Goal: Transaction & Acquisition: Obtain resource

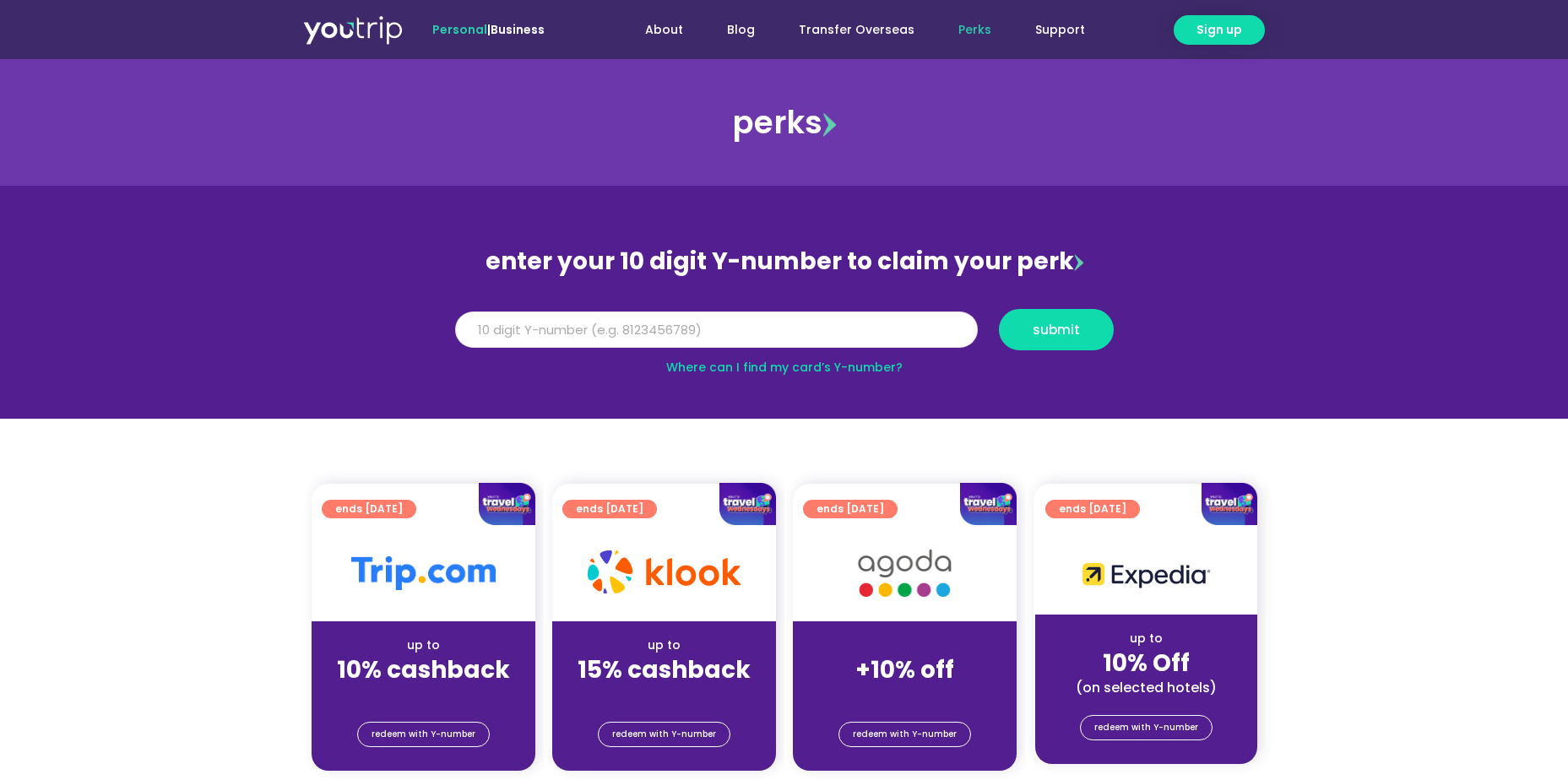
click at [713, 337] on input "Y Number" at bounding box center [716, 330] width 523 height 37
type input "8135854897"
click at [1089, 340] on button "submit" at bounding box center [1056, 329] width 115 height 42
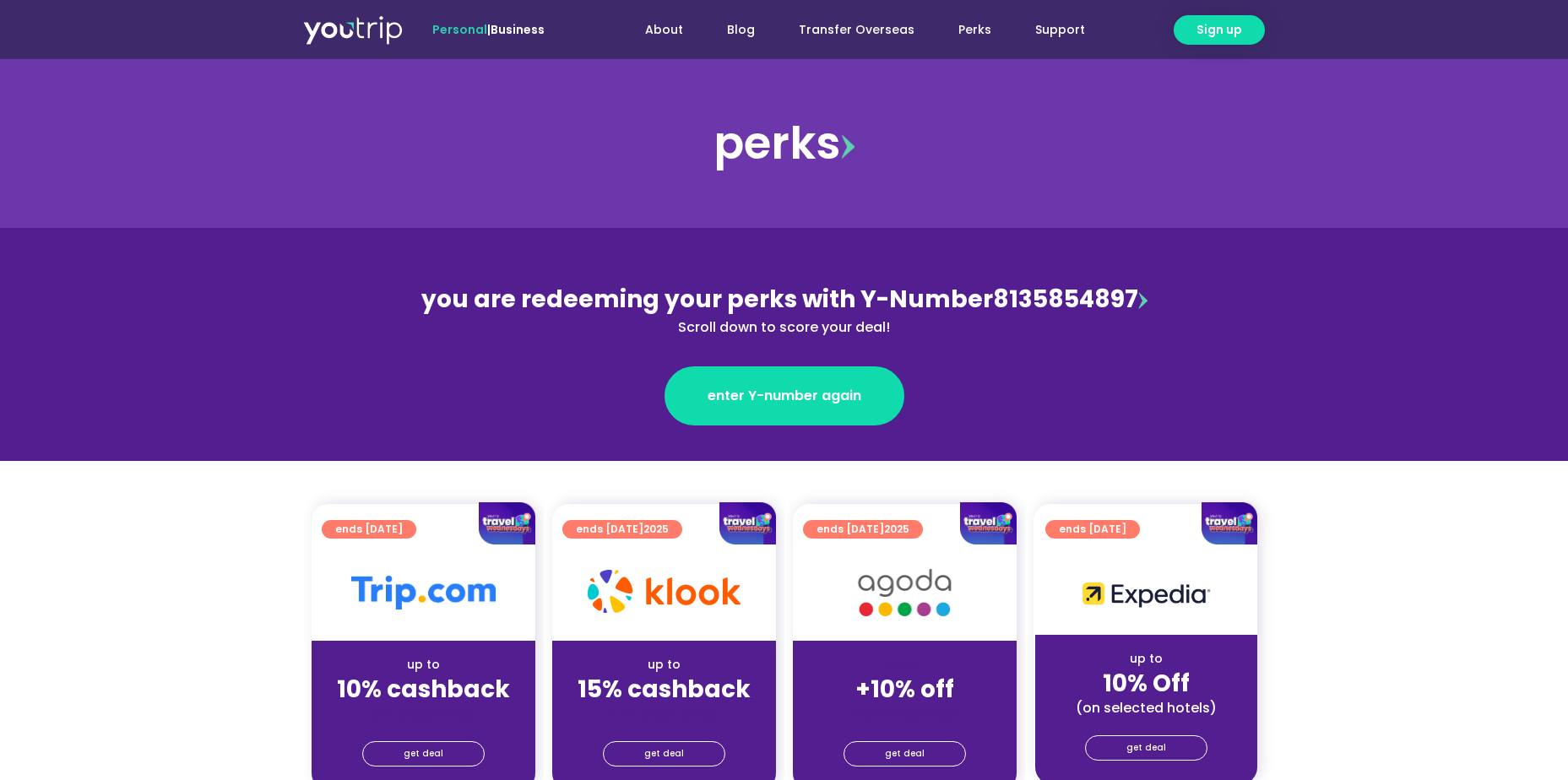
drag, startPoint x: 1319, startPoint y: 328, endPoint x: 1311, endPoint y: 333, distance: 9.4
click at [1319, 328] on section "you are redeeming your perks with Y-Number 8135854897 Scroll down to score your…" at bounding box center [784, 345] width 1568 height 233
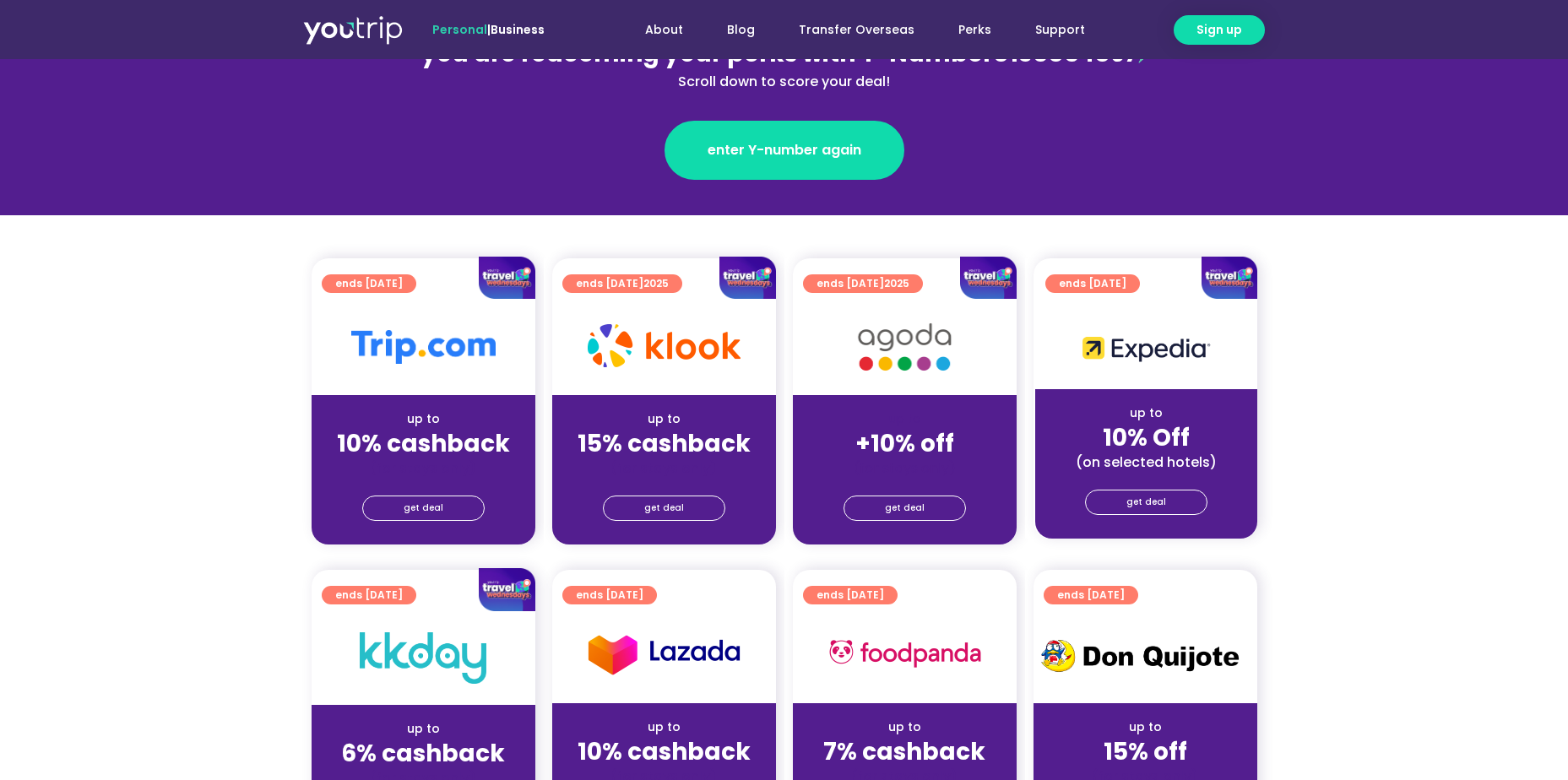
scroll to position [253, 0]
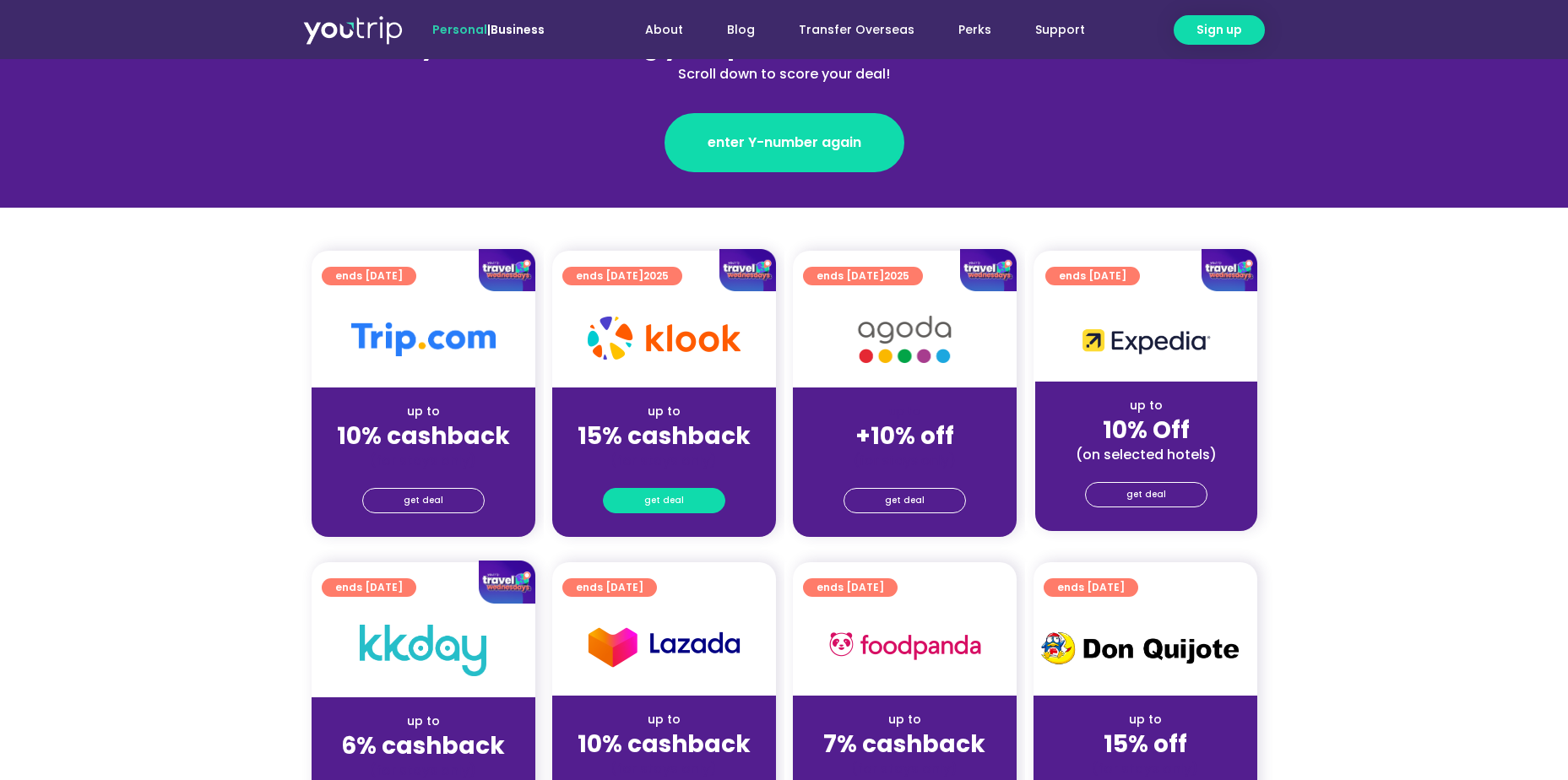
click at [701, 502] on link "get deal" at bounding box center [664, 501] width 122 height 25
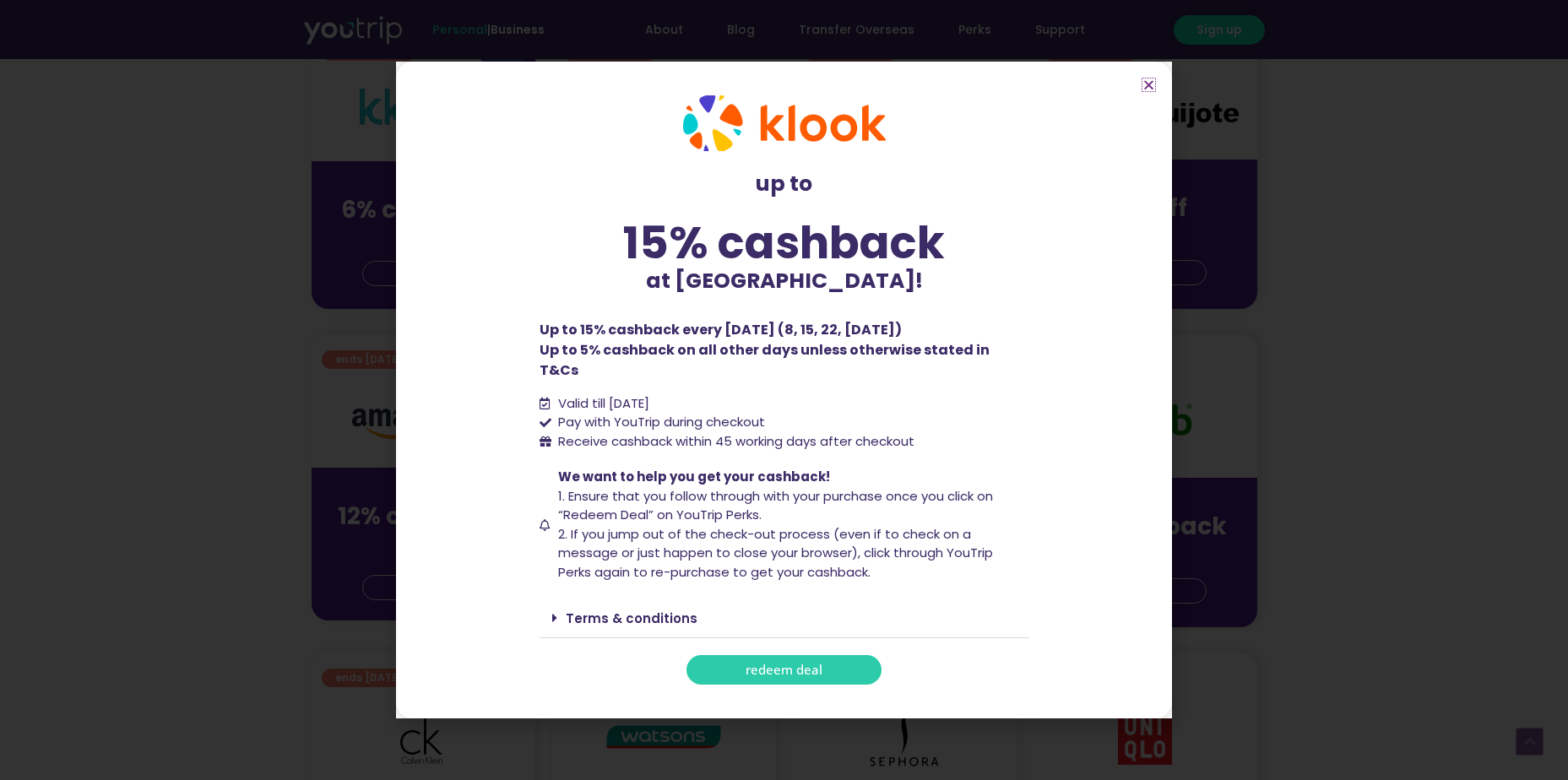
scroll to position [845, 0]
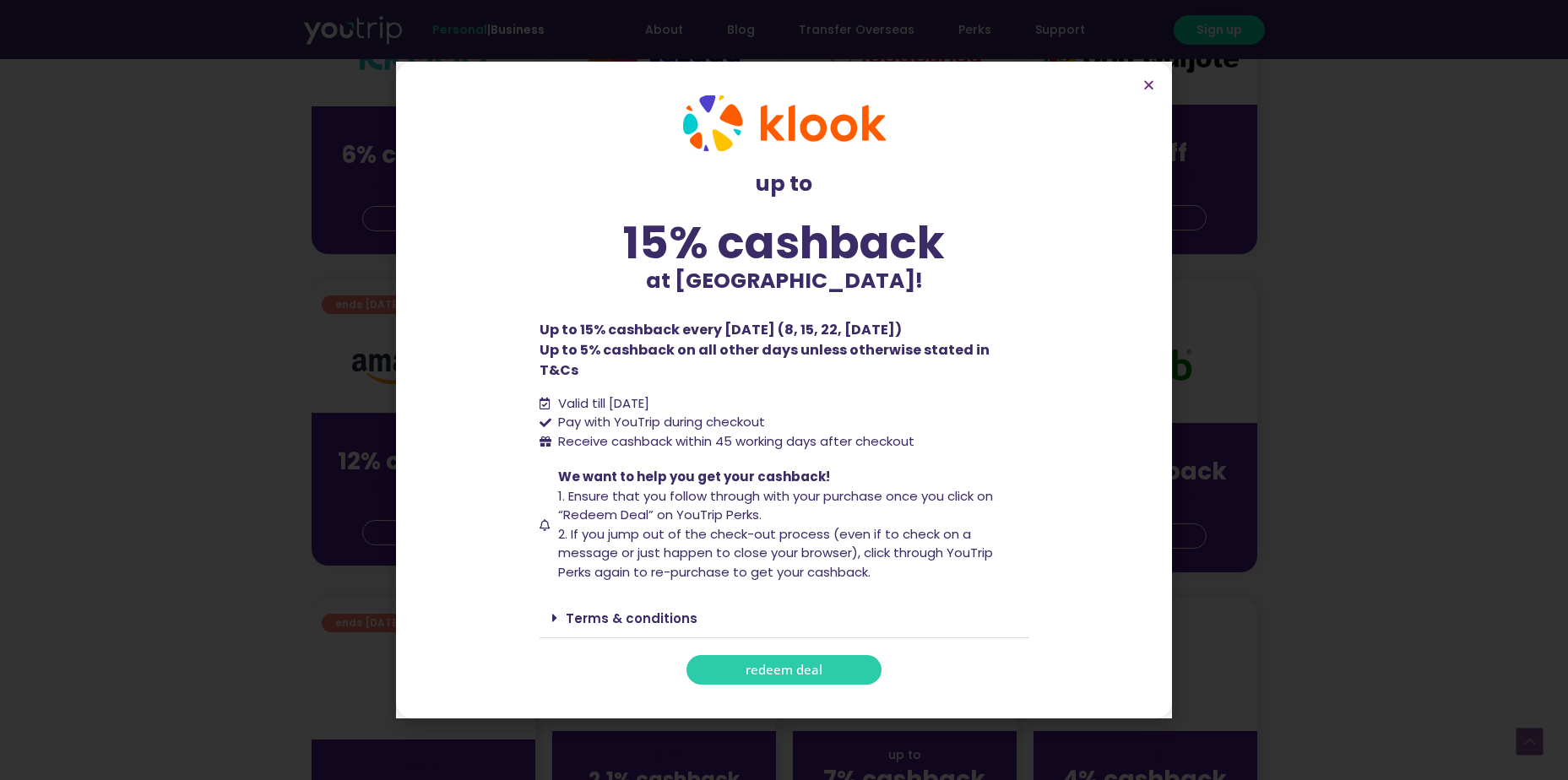
click at [828, 668] on link "redeem deal" at bounding box center [784, 670] width 195 height 30
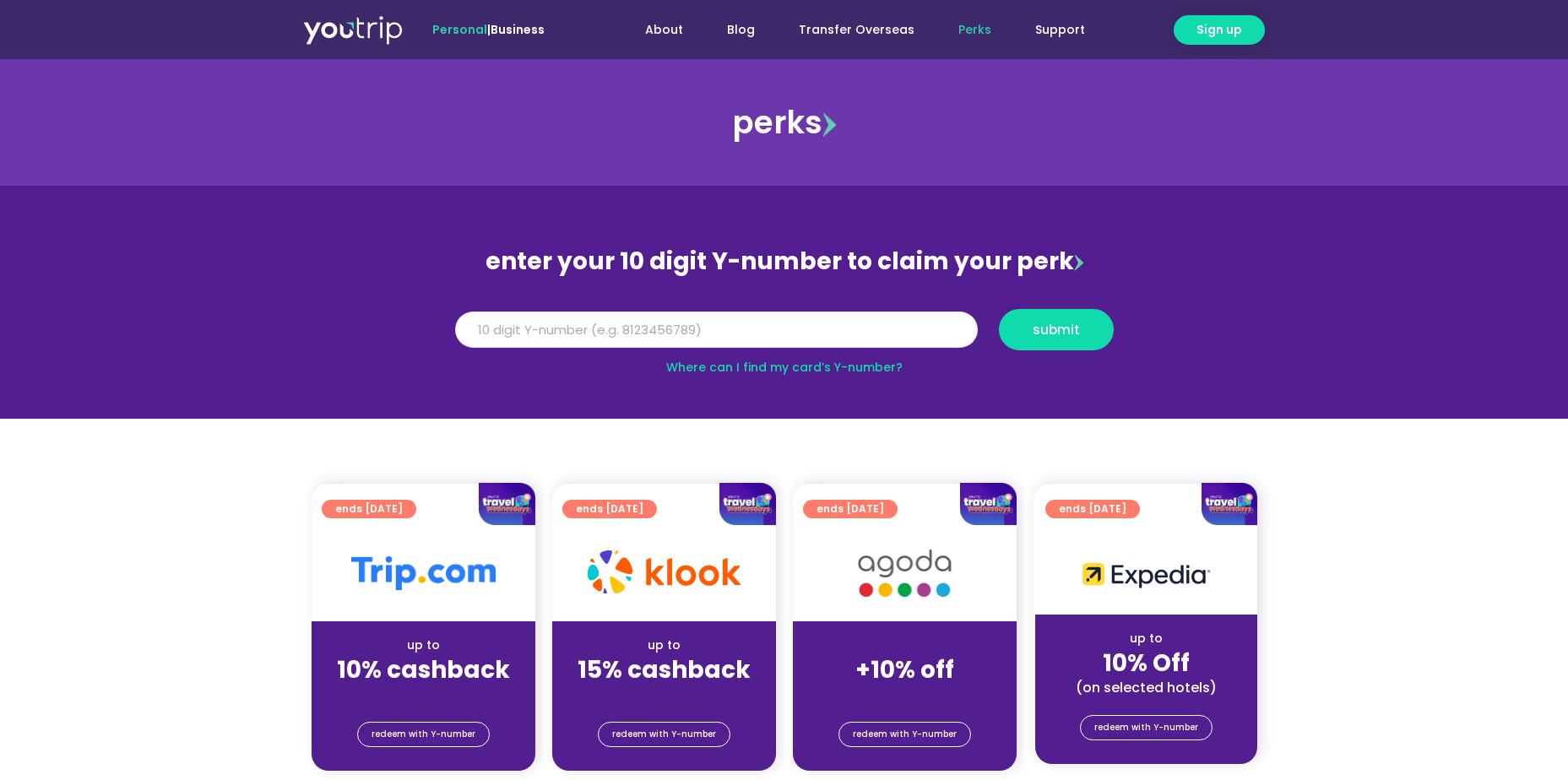
click at [696, 325] on input "Y Number" at bounding box center [716, 330] width 523 height 37
type input "8135854897"
click at [1054, 332] on span "submit" at bounding box center [1056, 329] width 48 height 13
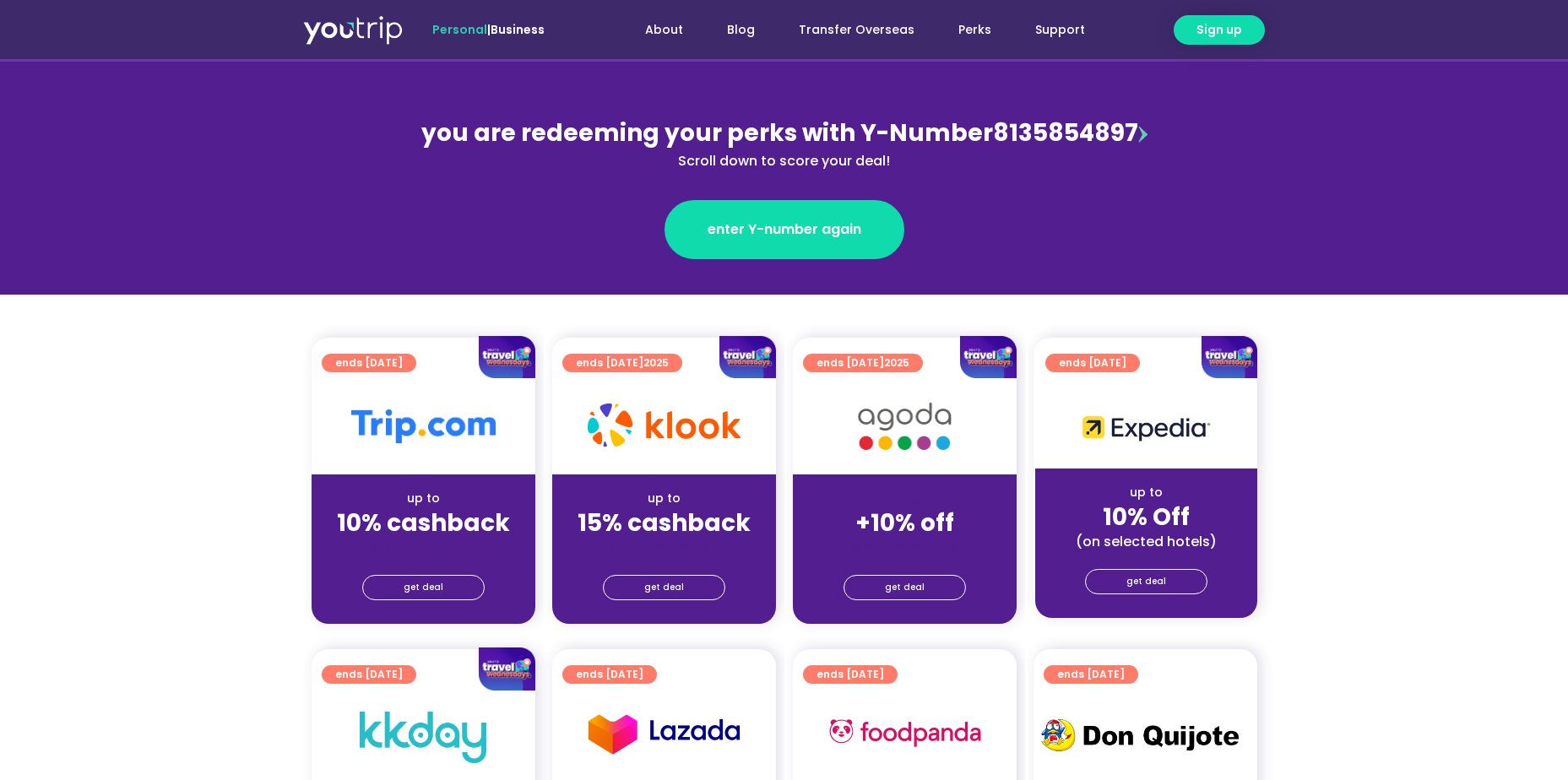
scroll to position [169, 0]
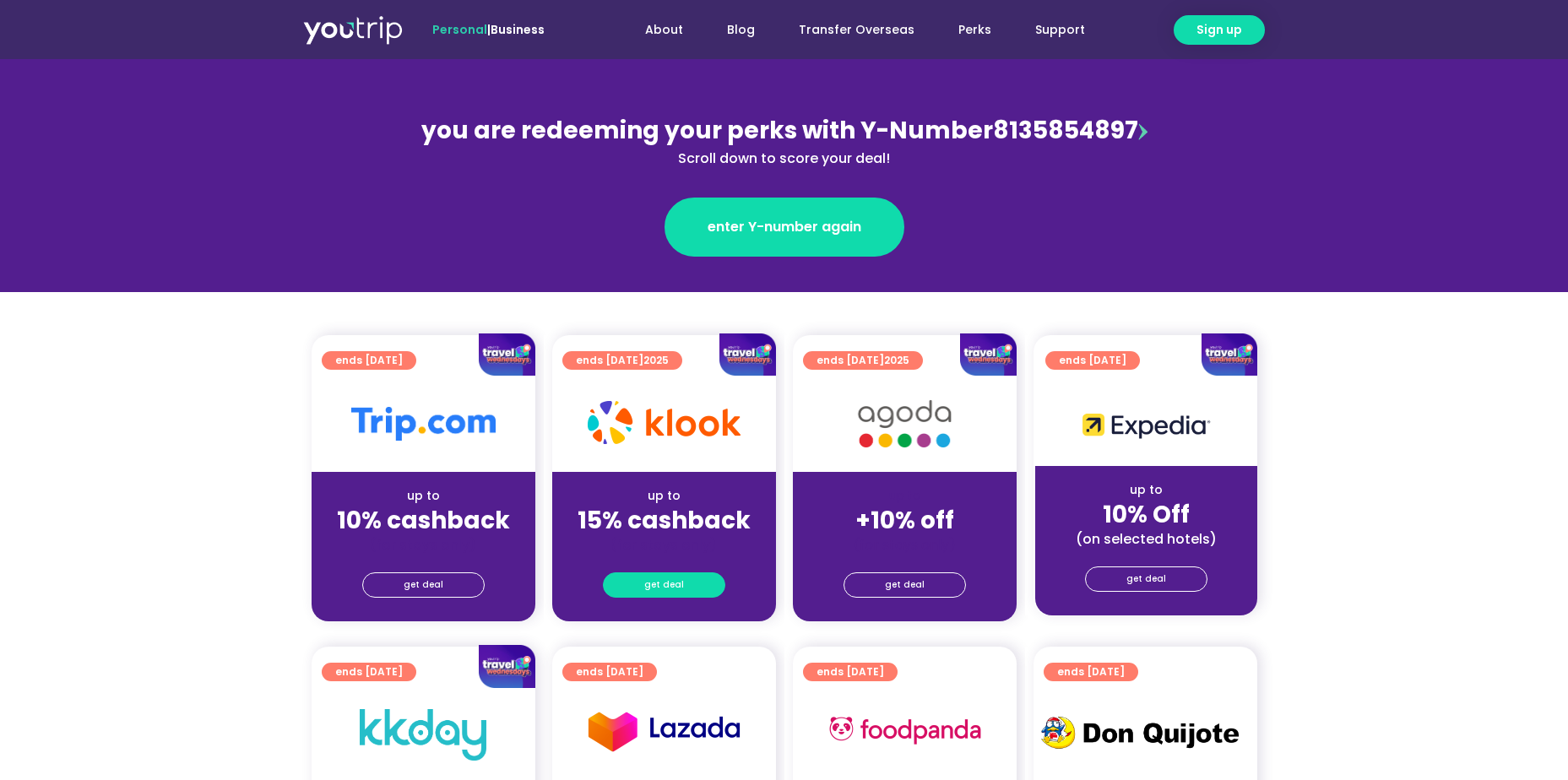
click at [649, 591] on span "get deal" at bounding box center [664, 586] width 40 height 24
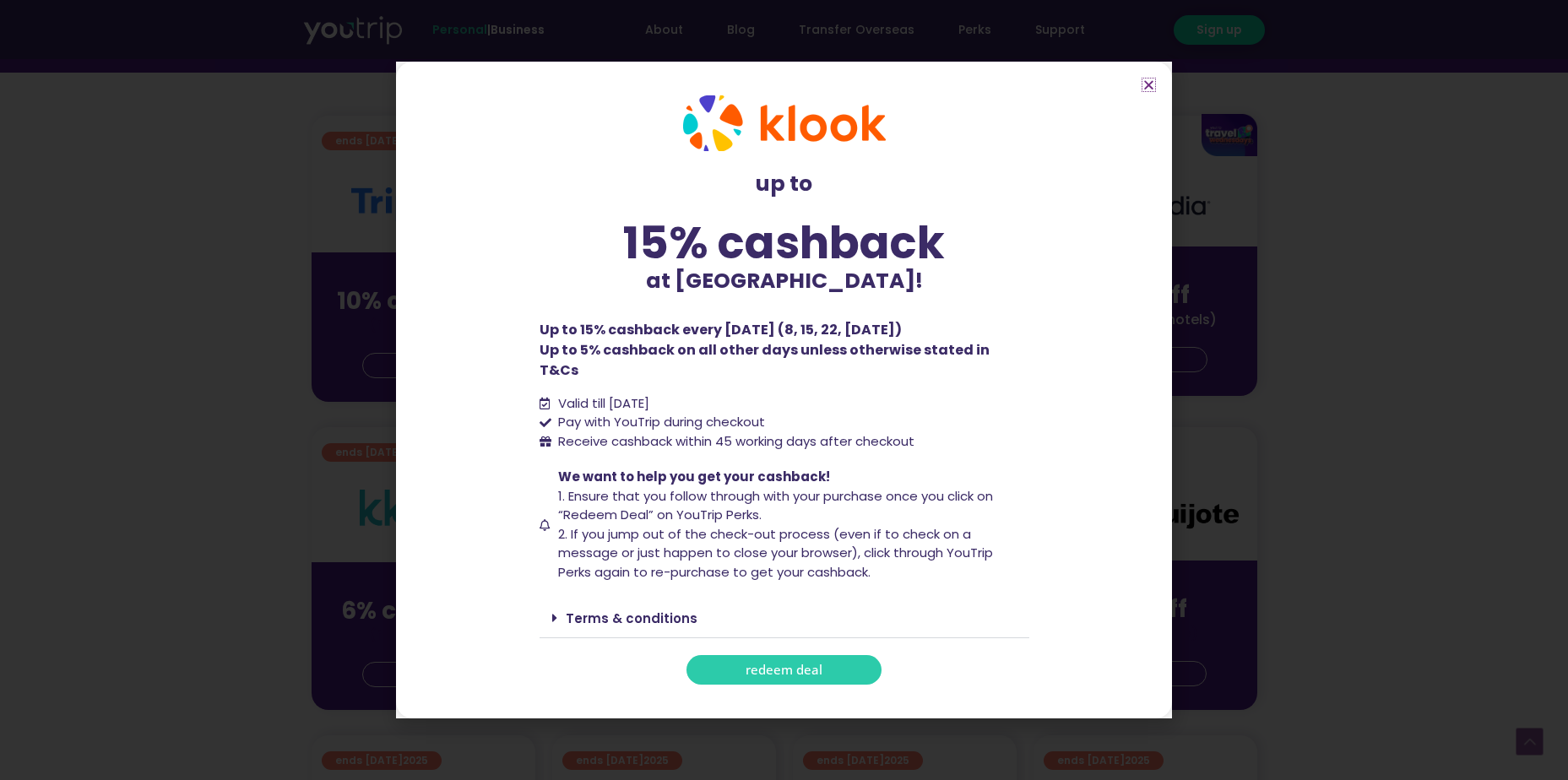
scroll to position [422, 0]
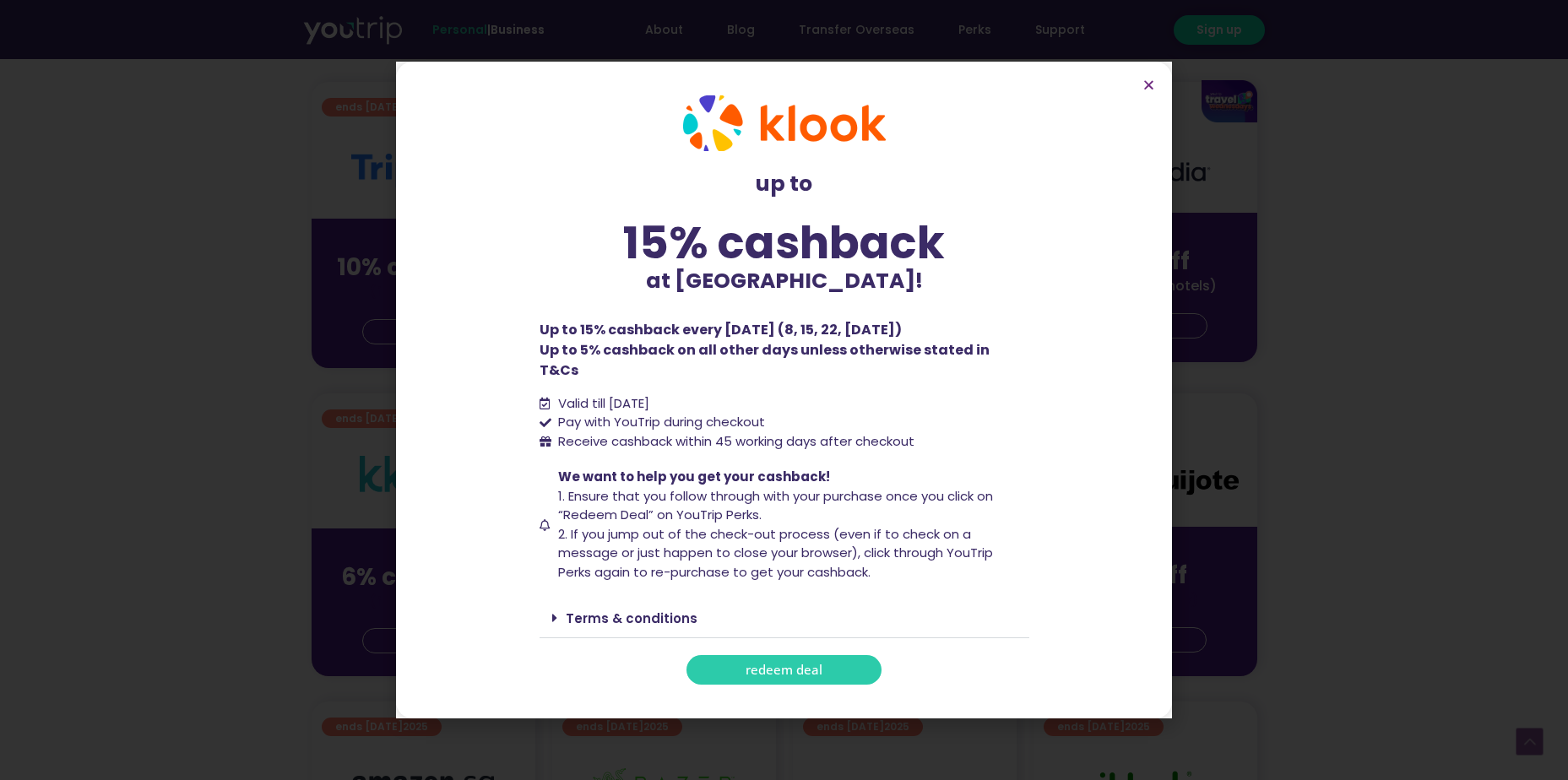
click at [789, 665] on span "redeem deal" at bounding box center [784, 670] width 77 height 13
